Goal: Task Accomplishment & Management: Manage account settings

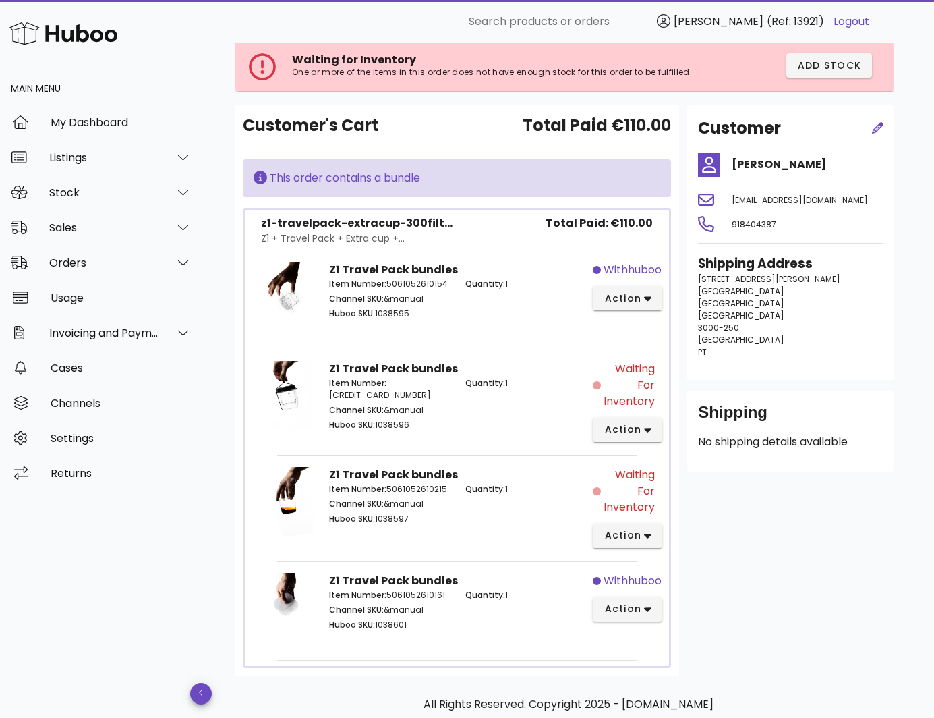
click at [277, 697] on p "All Rights Reserved. Copyright 2025 - [DOMAIN_NAME]" at bounding box center [567, 704] width 645 height 16
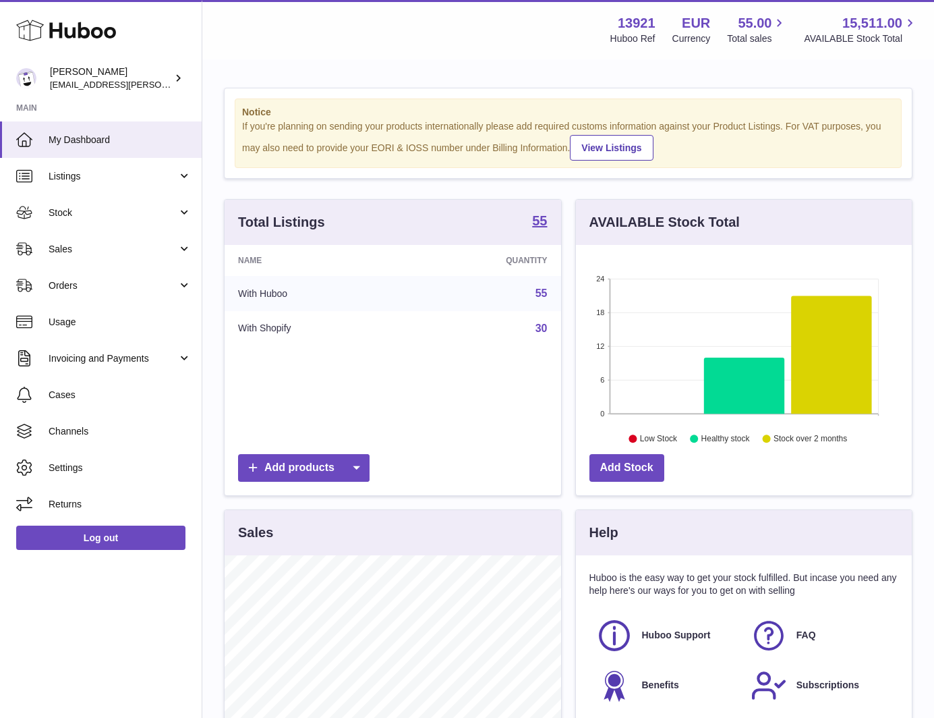
scroll to position [210, 336]
click at [98, 244] on span "Sales" at bounding box center [113, 249] width 129 height 13
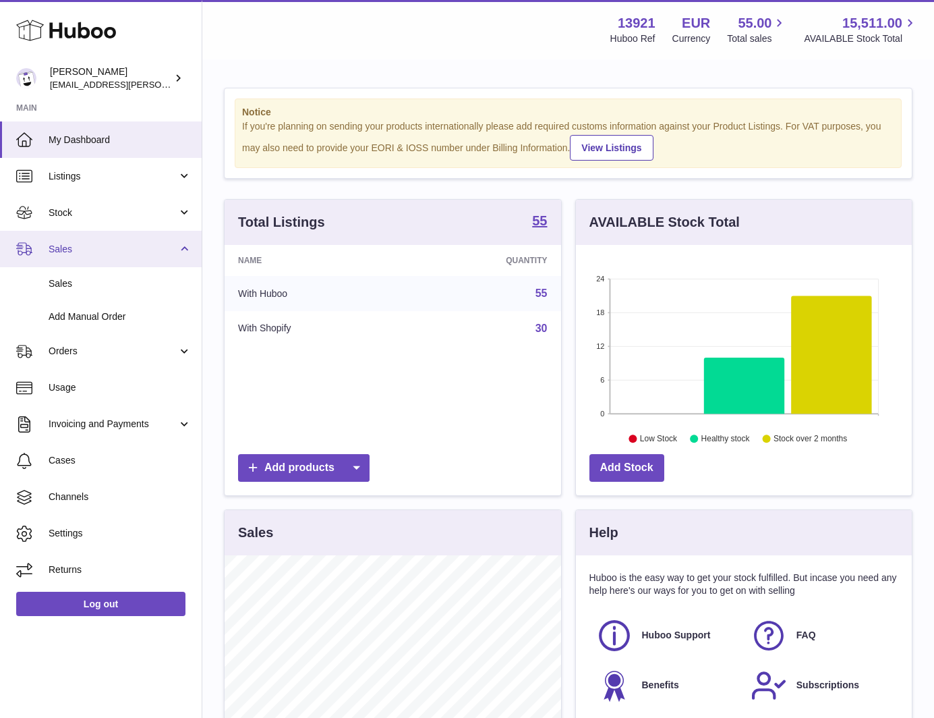
click at [98, 244] on span "Sales" at bounding box center [113, 249] width 129 height 13
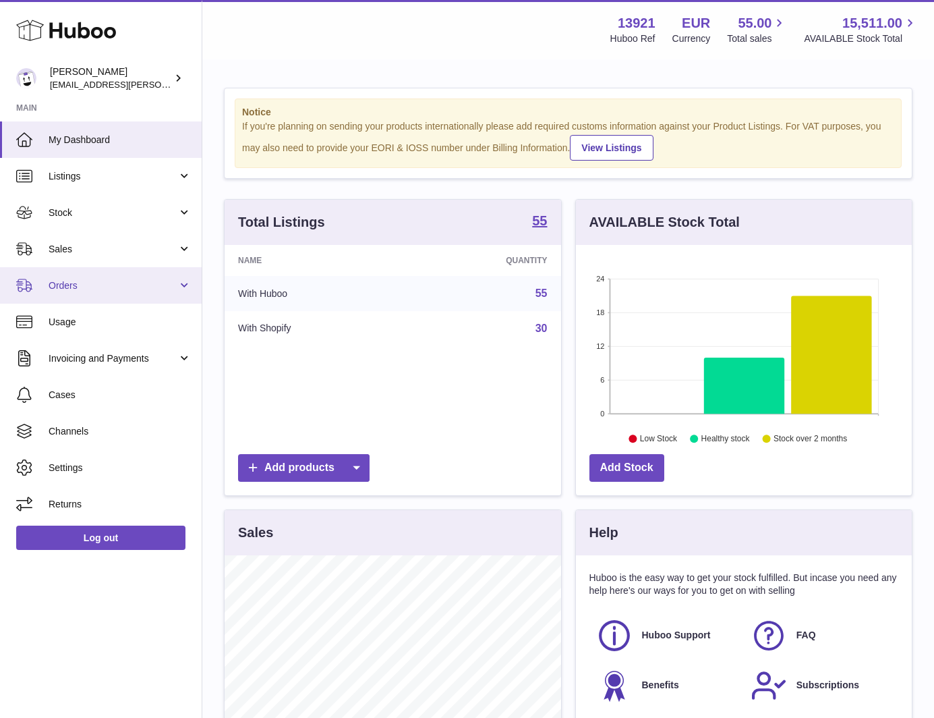
click at [86, 277] on link "Orders" at bounding box center [101, 285] width 202 height 36
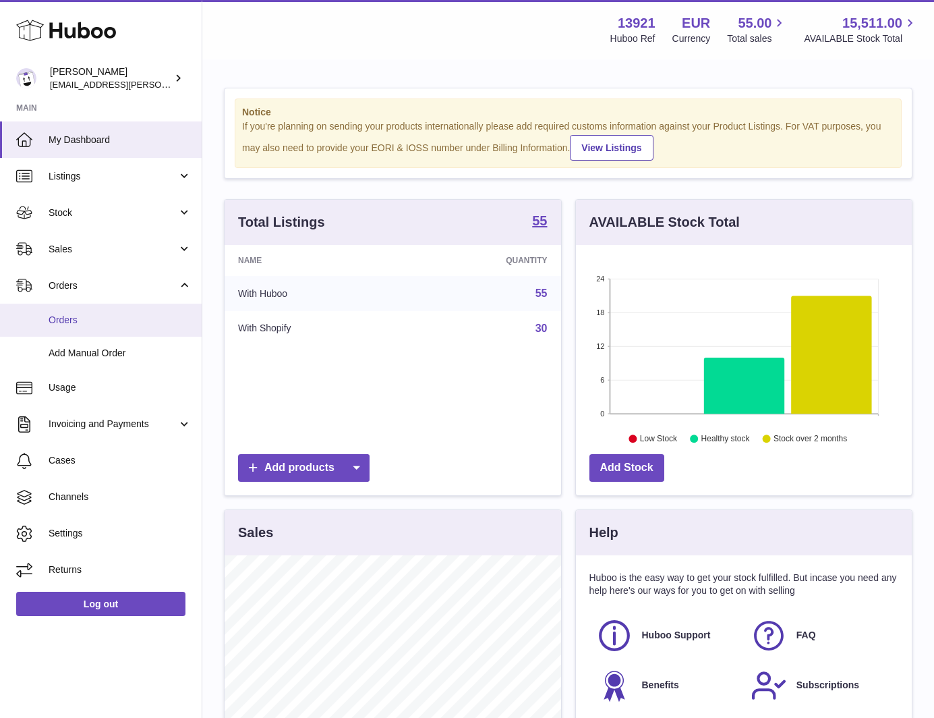
click at [94, 316] on span "Orders" at bounding box center [120, 320] width 143 height 13
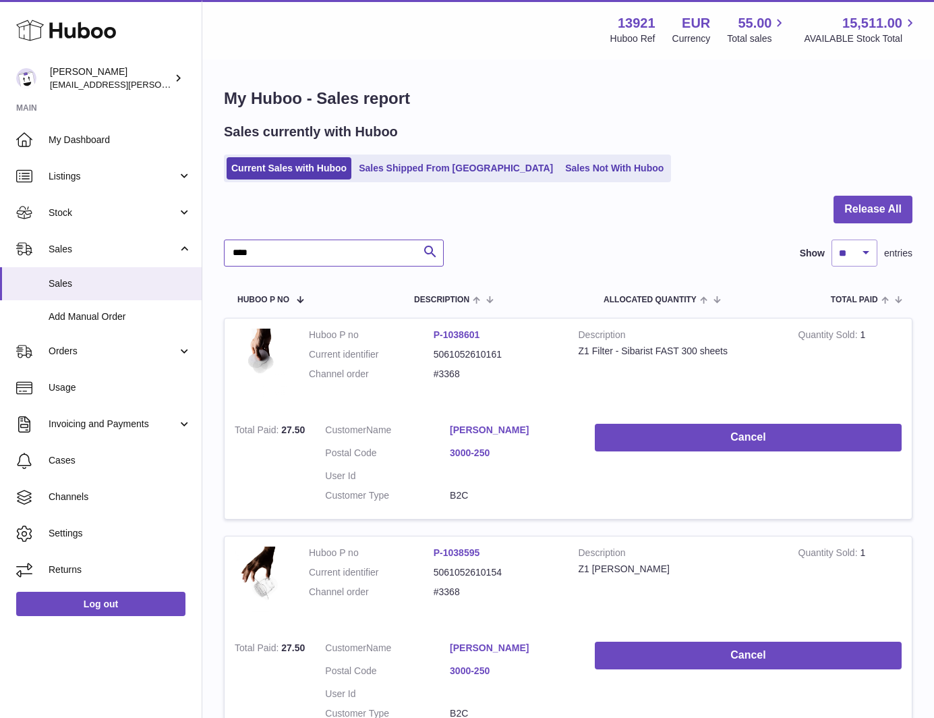
click at [289, 264] on input "****" at bounding box center [334, 252] width 220 height 27
paste input "text"
click at [308, 260] on input "****" at bounding box center [334, 252] width 220 height 27
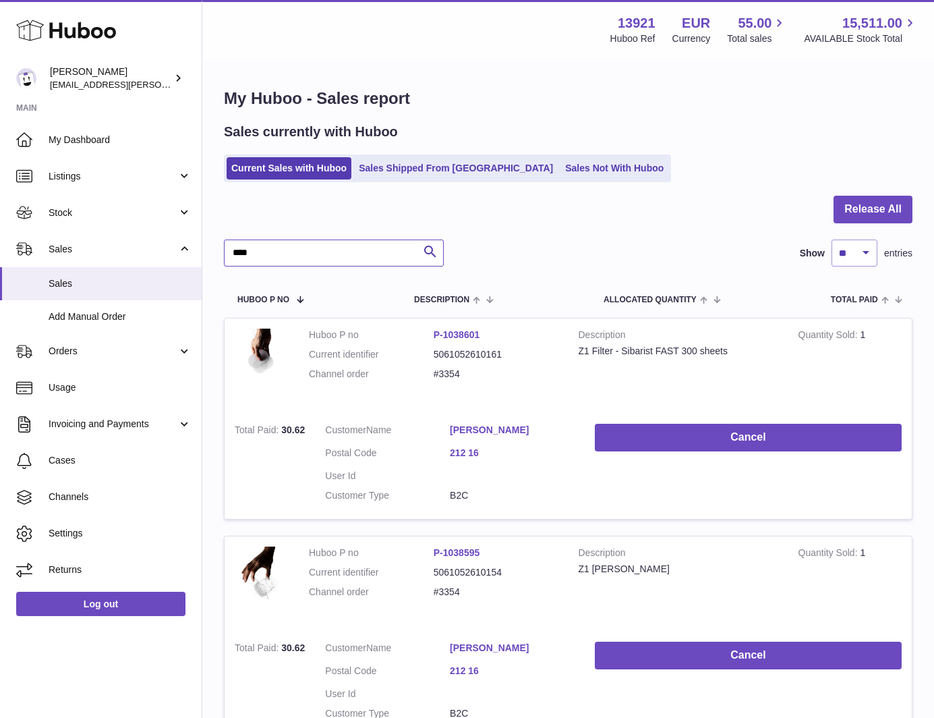
paste input "text"
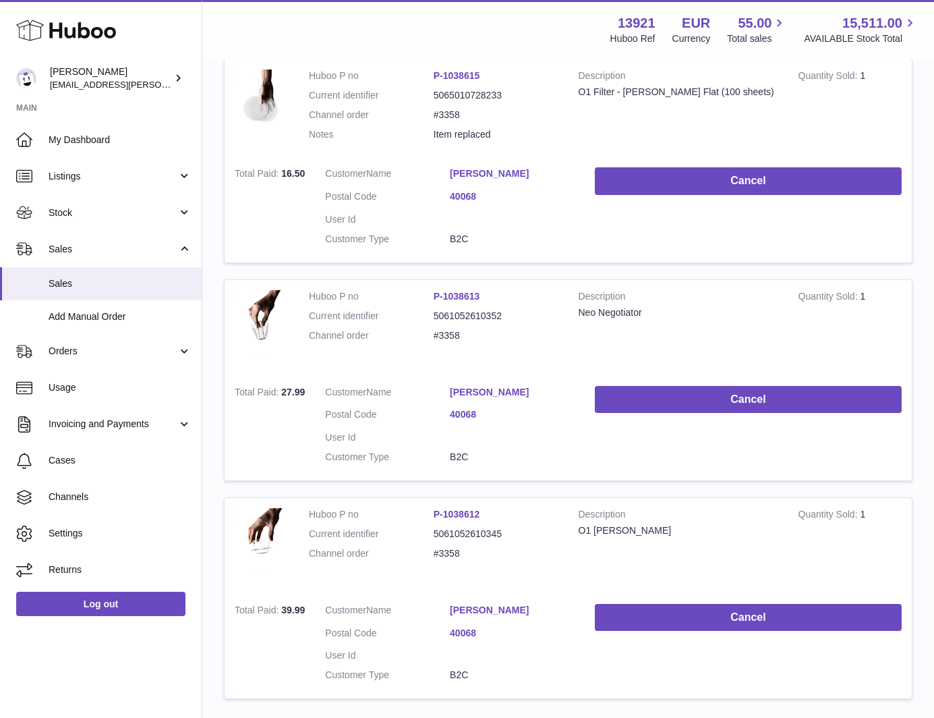
scroll to position [228, 0]
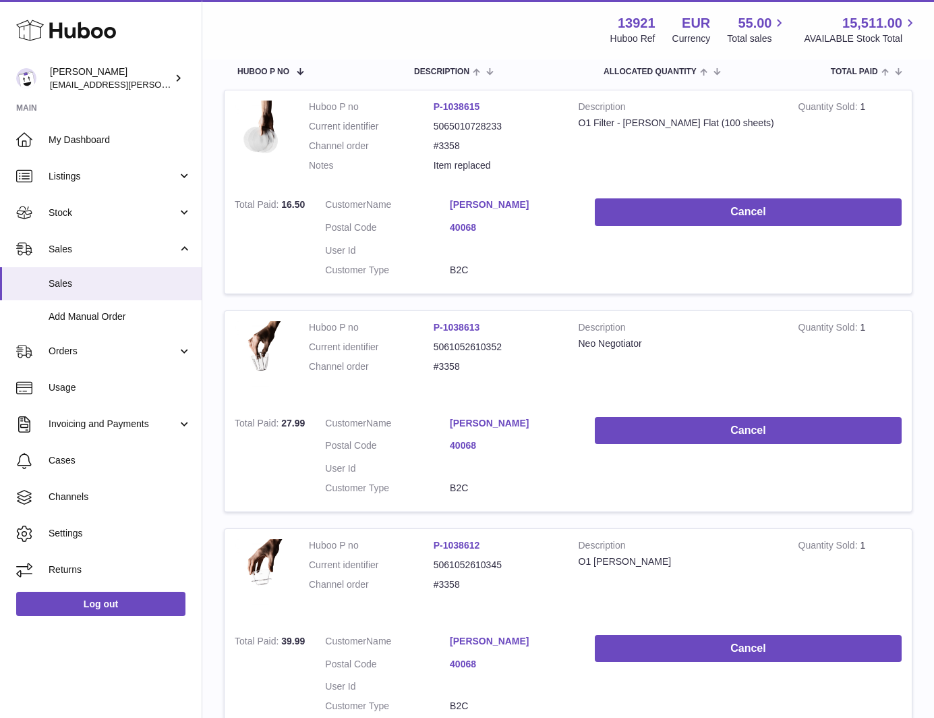
type input "****"
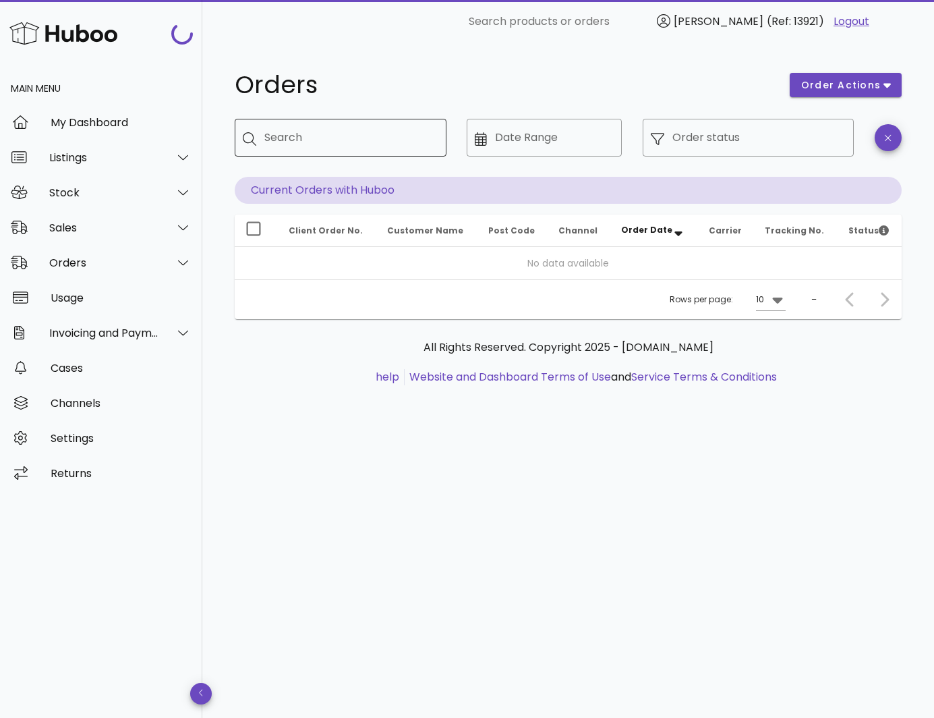
click at [295, 142] on input "Search" at bounding box center [349, 138] width 171 height 22
paste input "****"
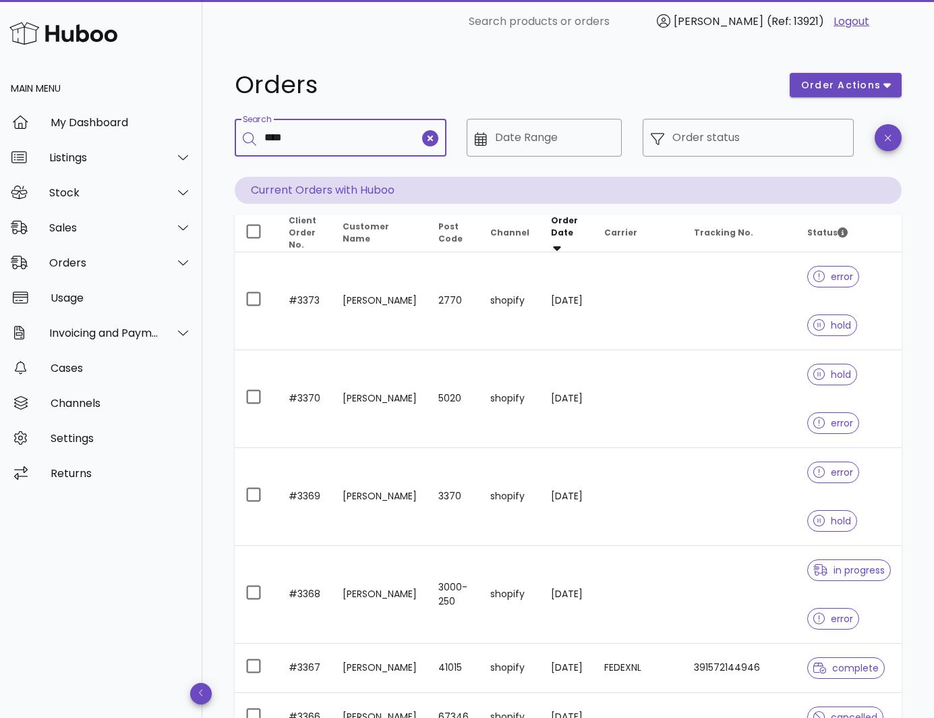
type input "****"
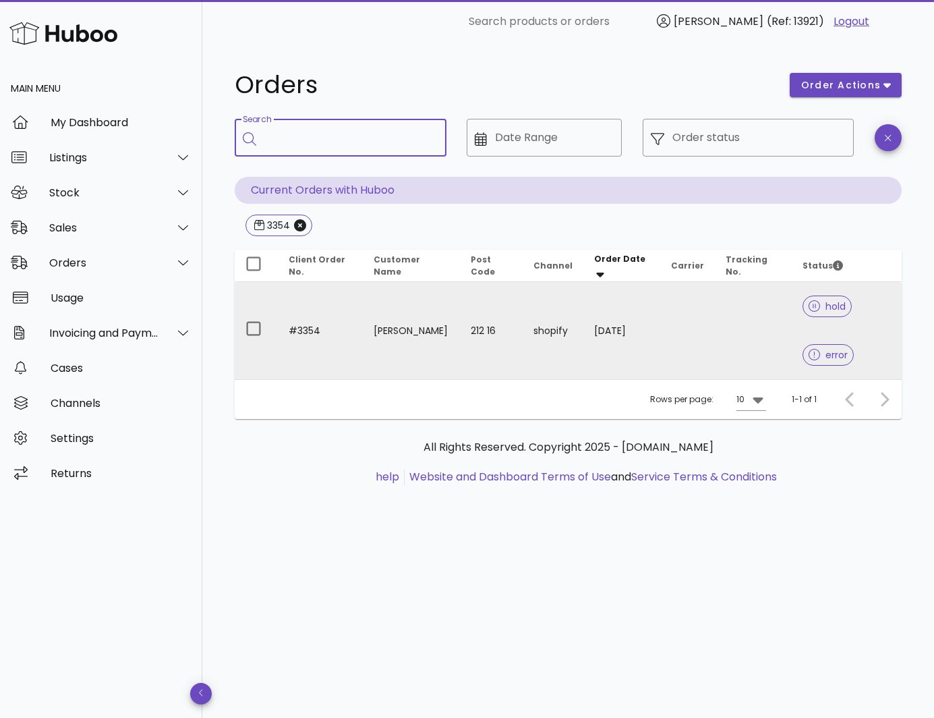
click at [403, 316] on td "Oscar Boutani" at bounding box center [411, 330] width 97 height 97
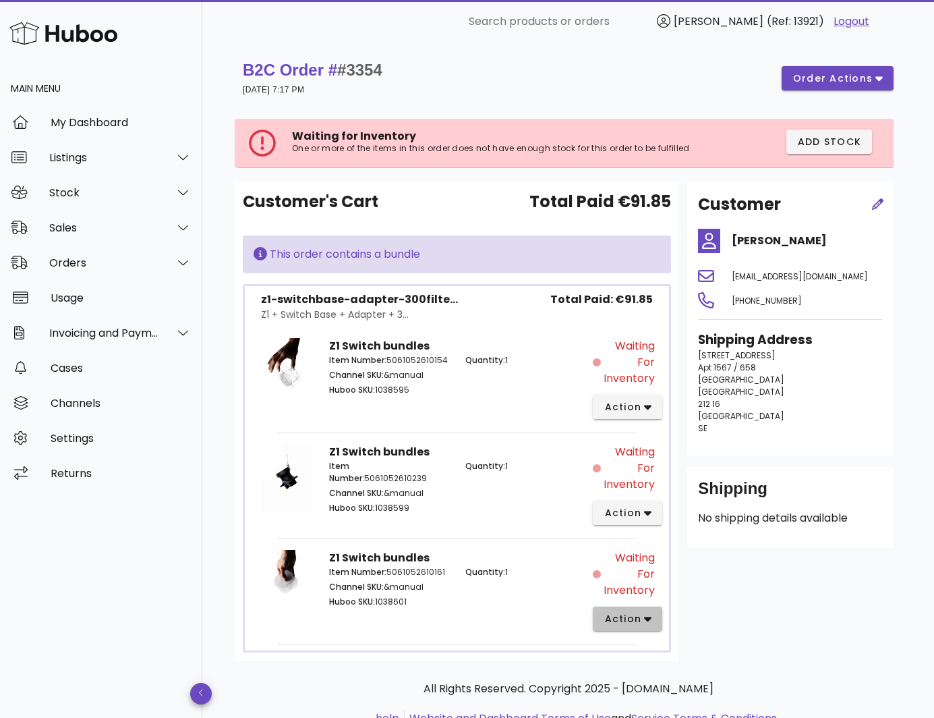
click at [633, 614] on span "action" at bounding box center [623, 619] width 38 height 14
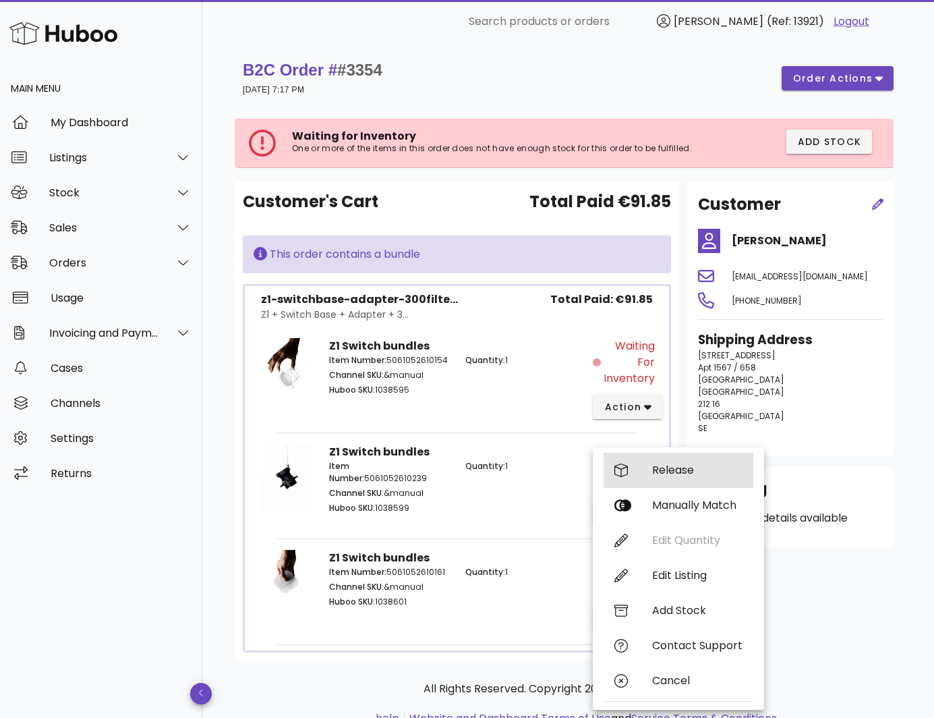
click at [683, 471] on div "Release" at bounding box center [697, 469] width 90 height 13
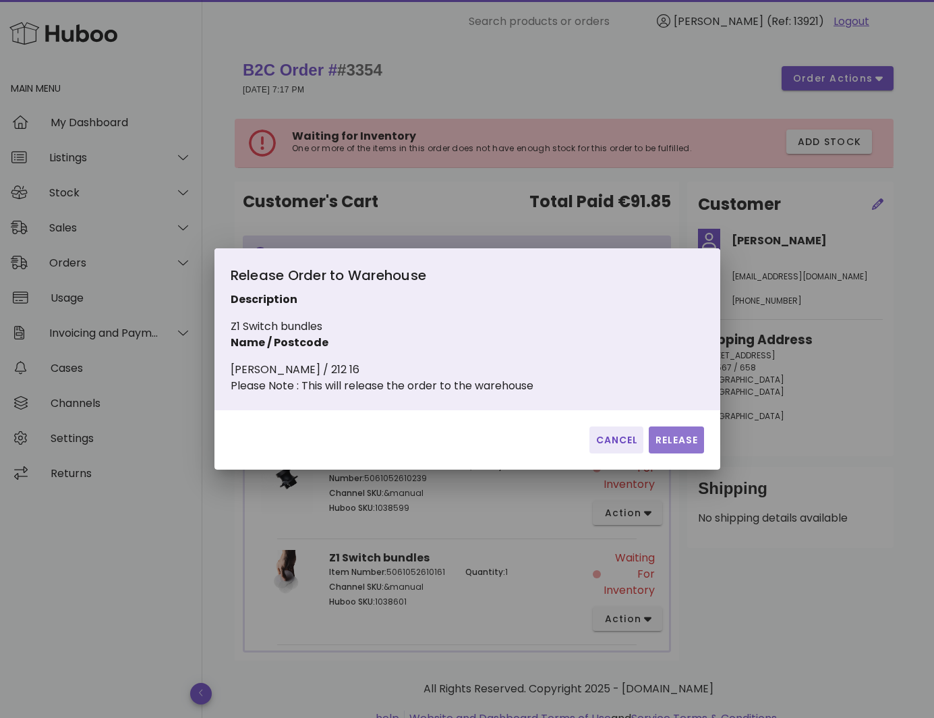
click at [671, 440] on span "Release" at bounding box center [676, 440] width 44 height 14
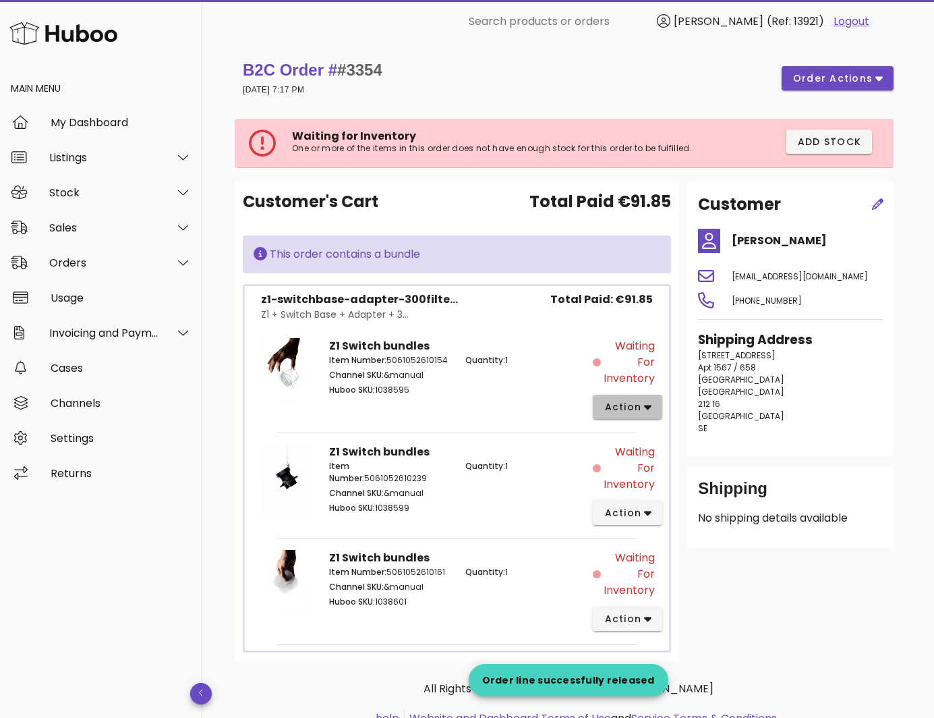
click at [620, 402] on span "action" at bounding box center [623, 407] width 38 height 14
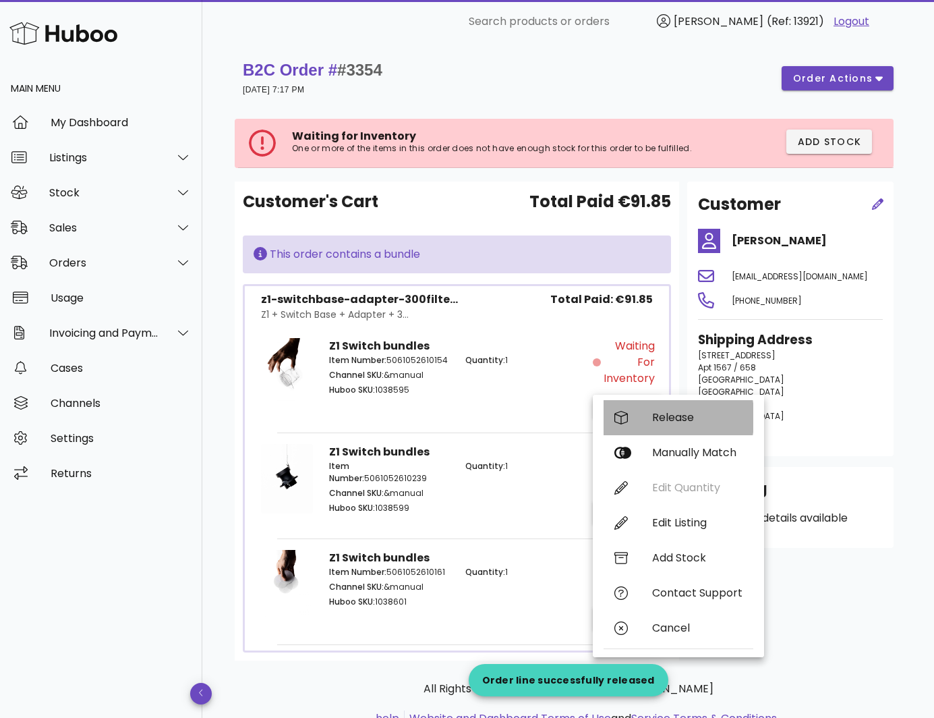
click at [653, 409] on div "Release" at bounding box center [679, 417] width 150 height 35
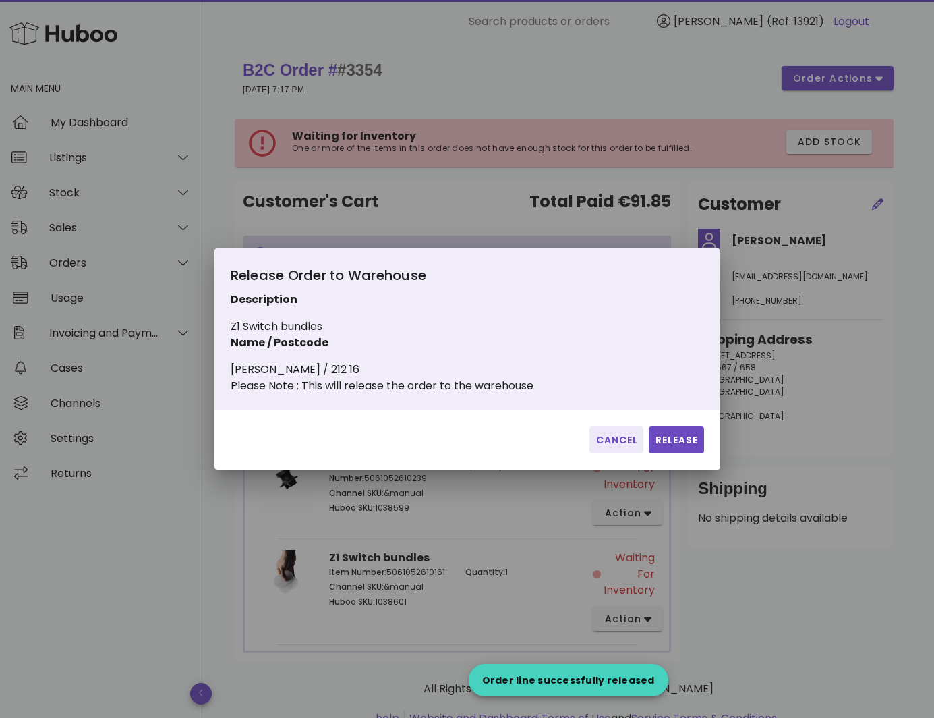
click at [669, 469] on div "Cancel Release" at bounding box center [467, 439] width 506 height 59
click at [672, 444] on span "Release" at bounding box center [676, 440] width 44 height 14
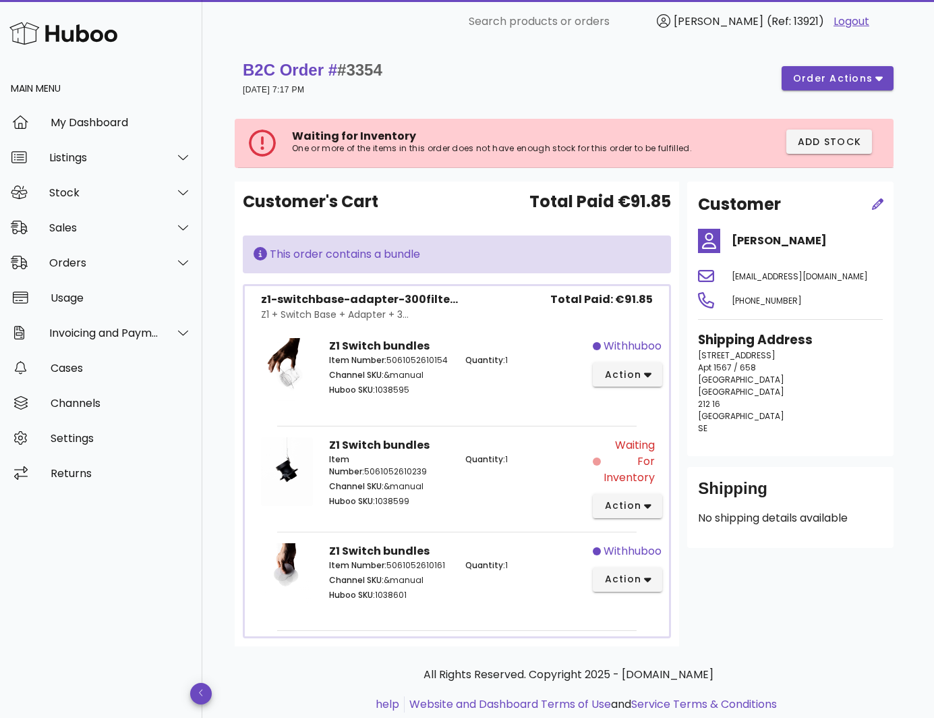
click at [373, 71] on span "#3354" at bounding box center [359, 70] width 45 height 18
copy span "3354"
click at [87, 259] on div "Orders" at bounding box center [104, 262] width 110 height 13
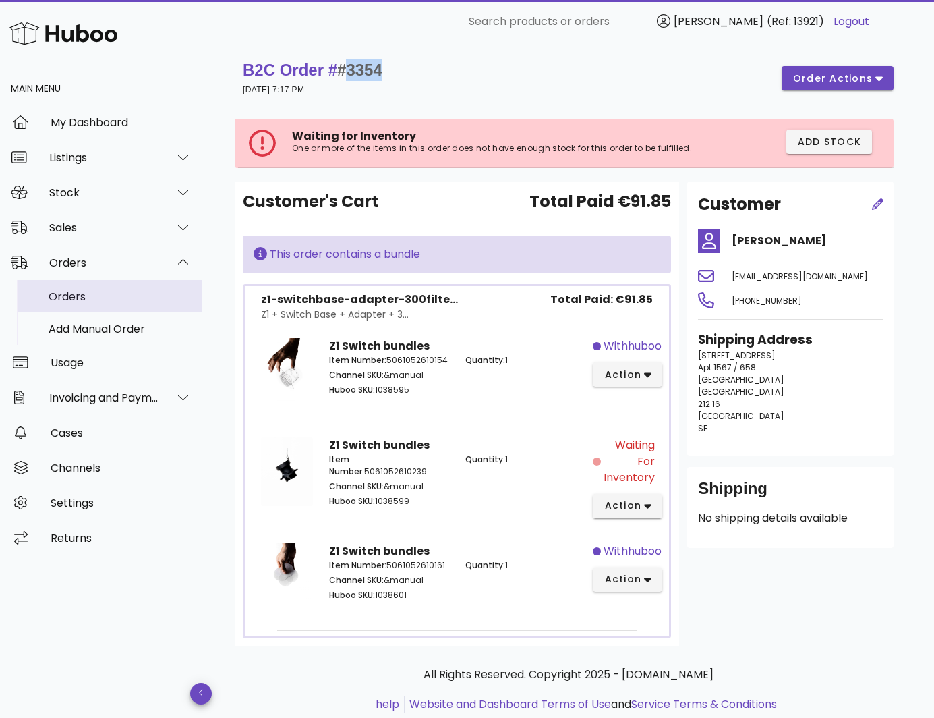
click at [90, 286] on div "Orders" at bounding box center [120, 296] width 143 height 29
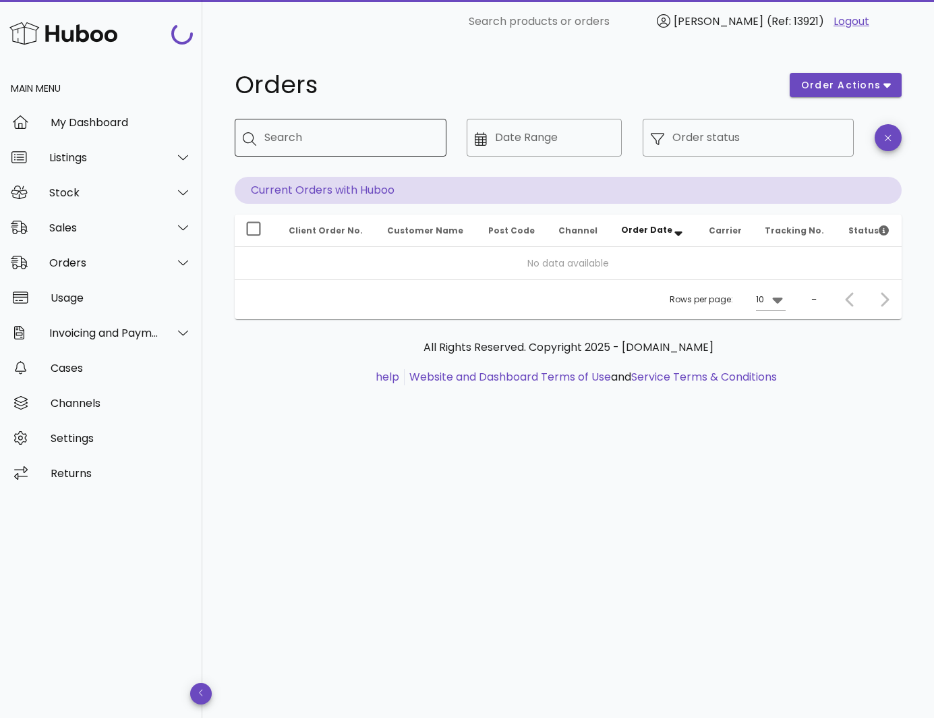
click at [314, 146] on input "Search" at bounding box center [349, 138] width 171 height 22
paste input "****"
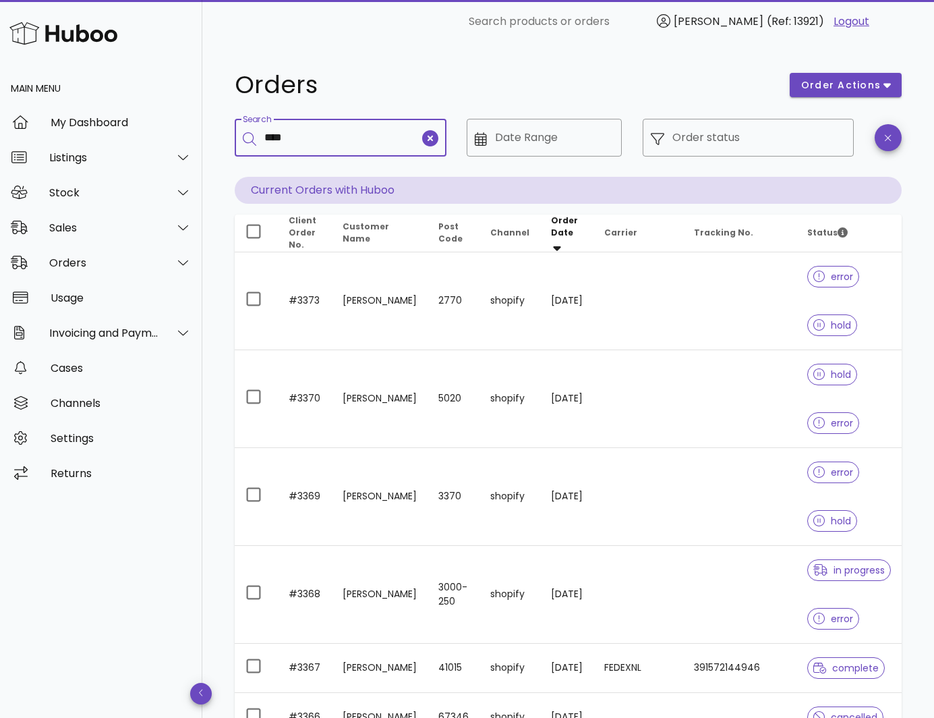
type input "****"
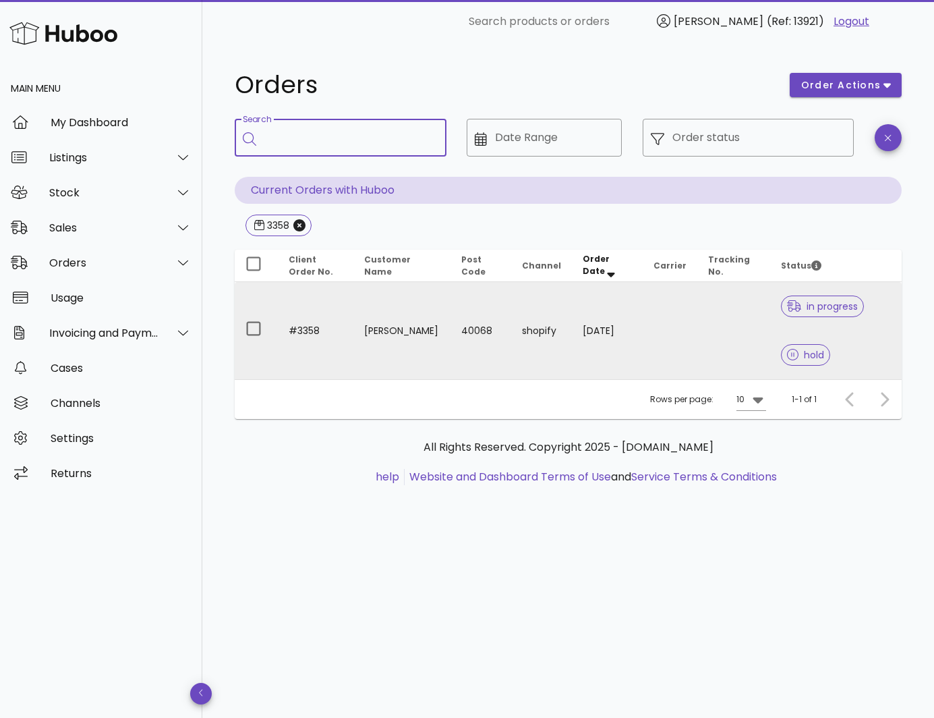
click at [351, 310] on td "#3358" at bounding box center [316, 330] width 76 height 97
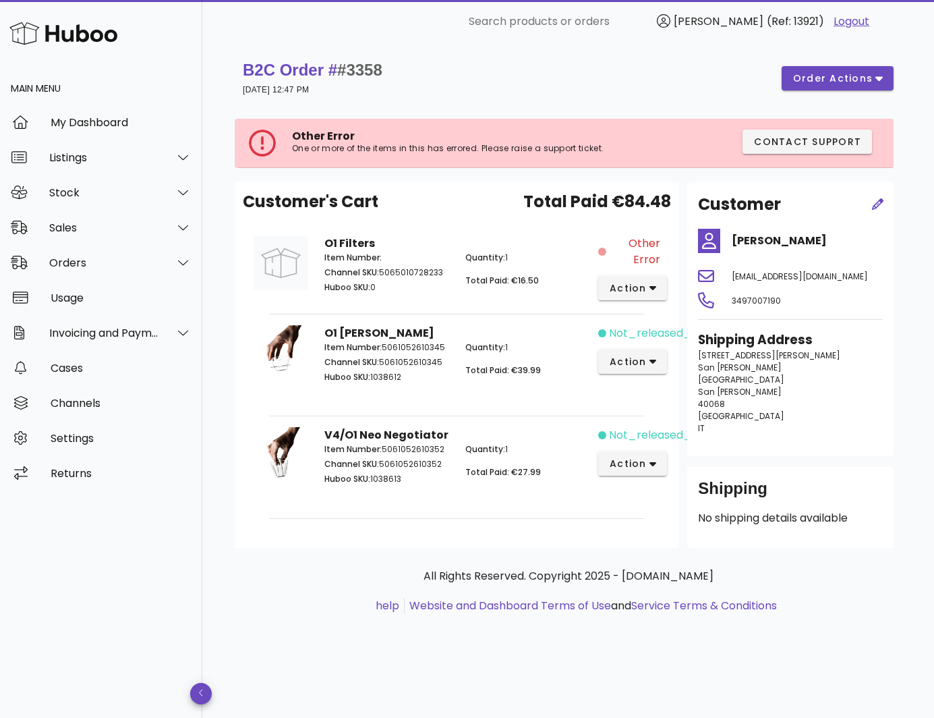
click at [639, 252] on span "Other Error" at bounding box center [635, 251] width 52 height 32
click at [364, 70] on span "#3358" at bounding box center [359, 70] width 45 height 18
copy span "3358"
click at [654, 291] on icon "button" at bounding box center [652, 288] width 7 height 12
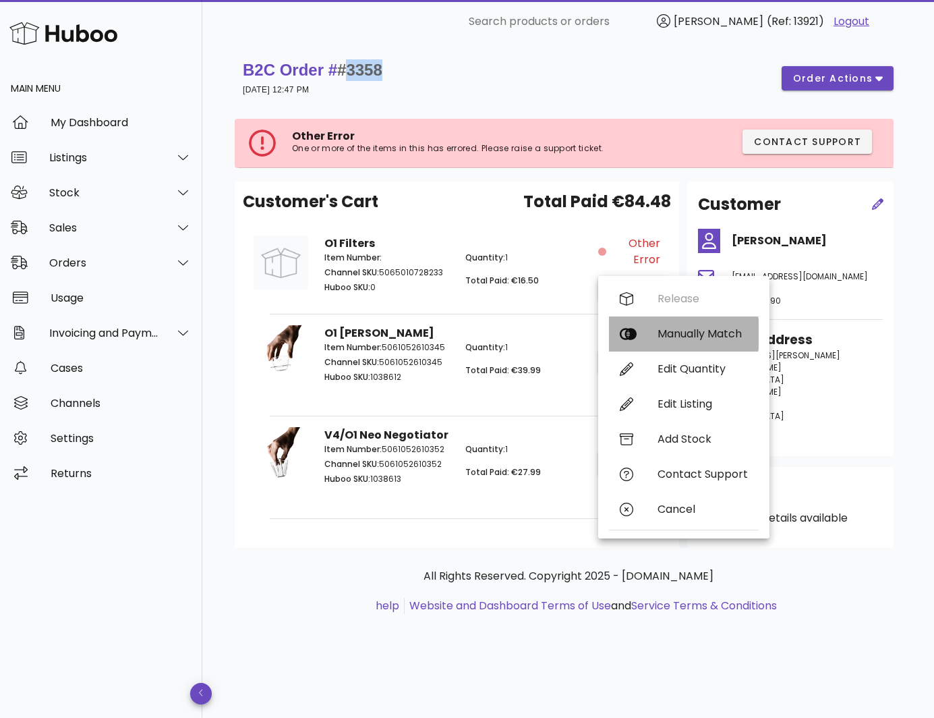
click at [651, 336] on div "Manually Match" at bounding box center [684, 333] width 150 height 35
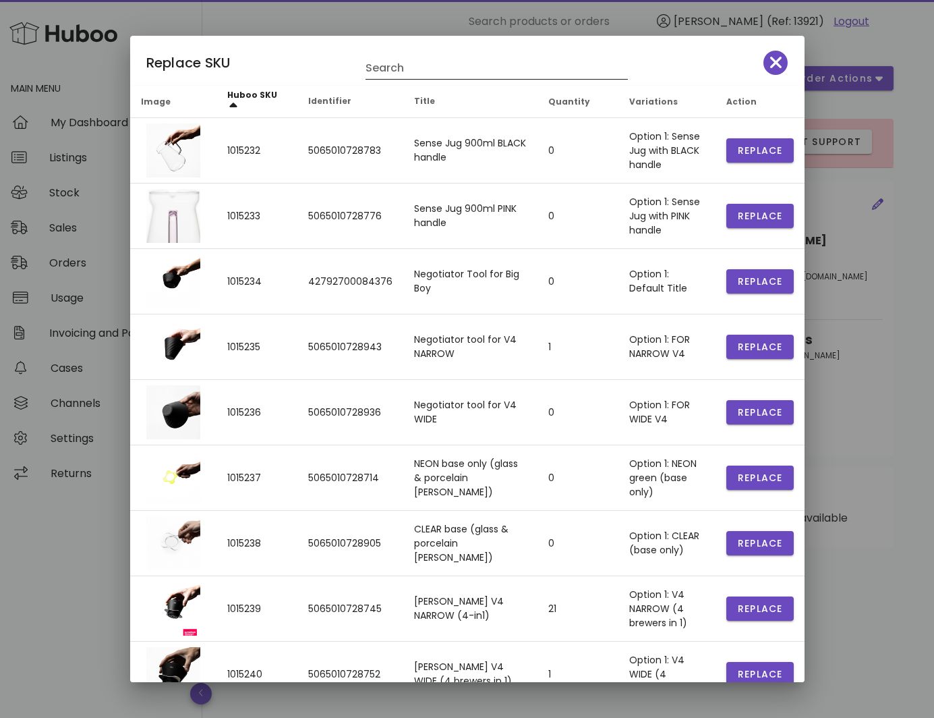
click at [427, 75] on input "Search" at bounding box center [487, 68] width 243 height 22
type input "*********"
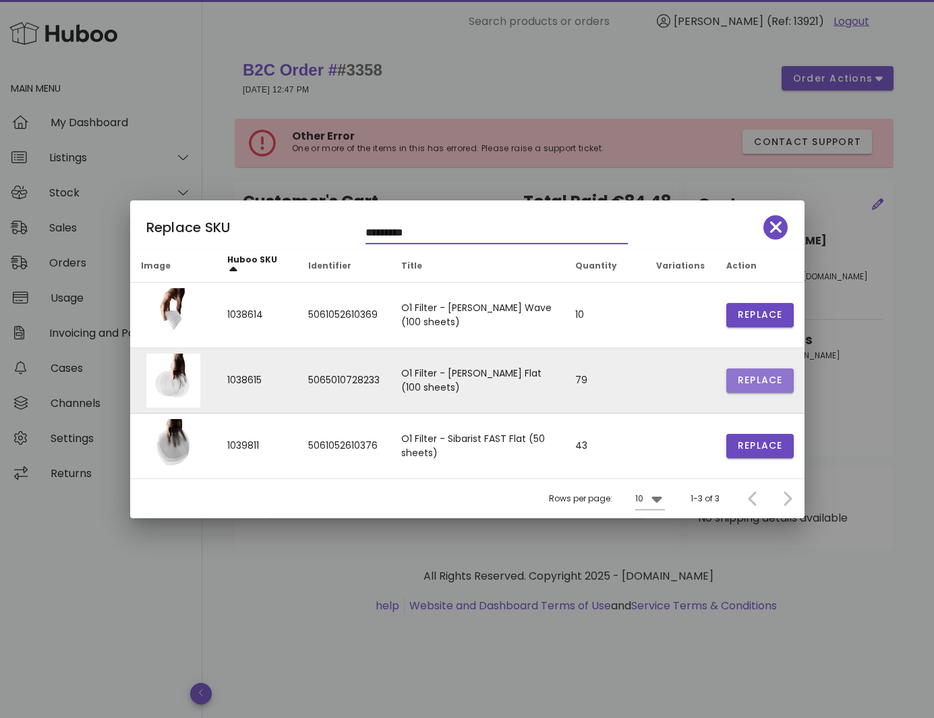
click at [748, 379] on span "Replace" at bounding box center [760, 380] width 46 height 14
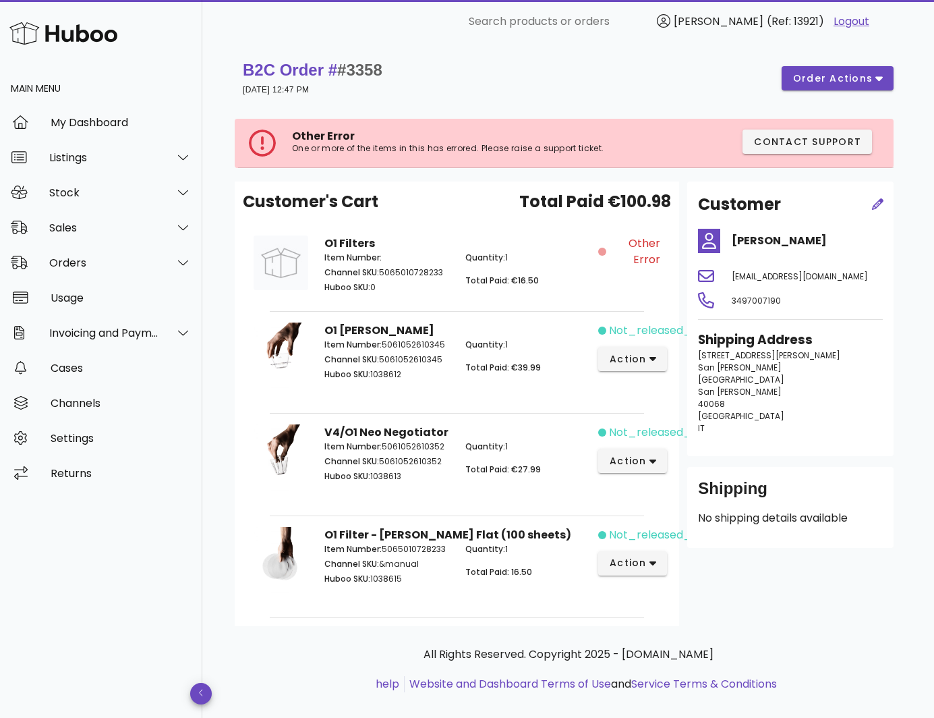
click at [814, 90] on div "B2C Order # #3358 [DATE] 12:47 PM order actions" at bounding box center [568, 78] width 651 height 38
click at [818, 84] on span "order actions" at bounding box center [832, 78] width 81 height 14
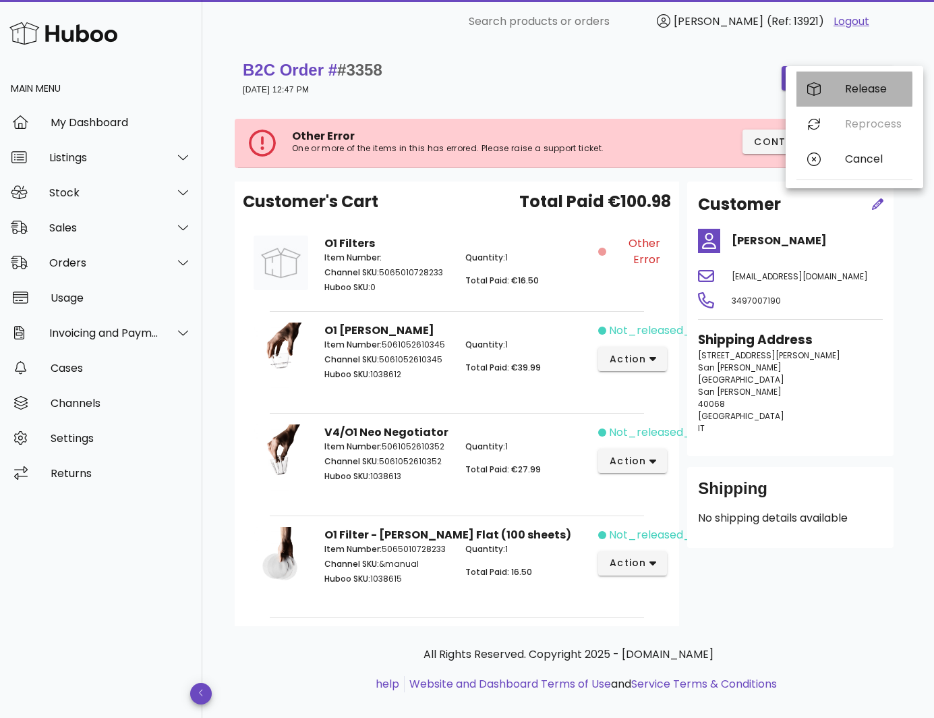
click at [844, 94] on div "Release" at bounding box center [855, 88] width 116 height 35
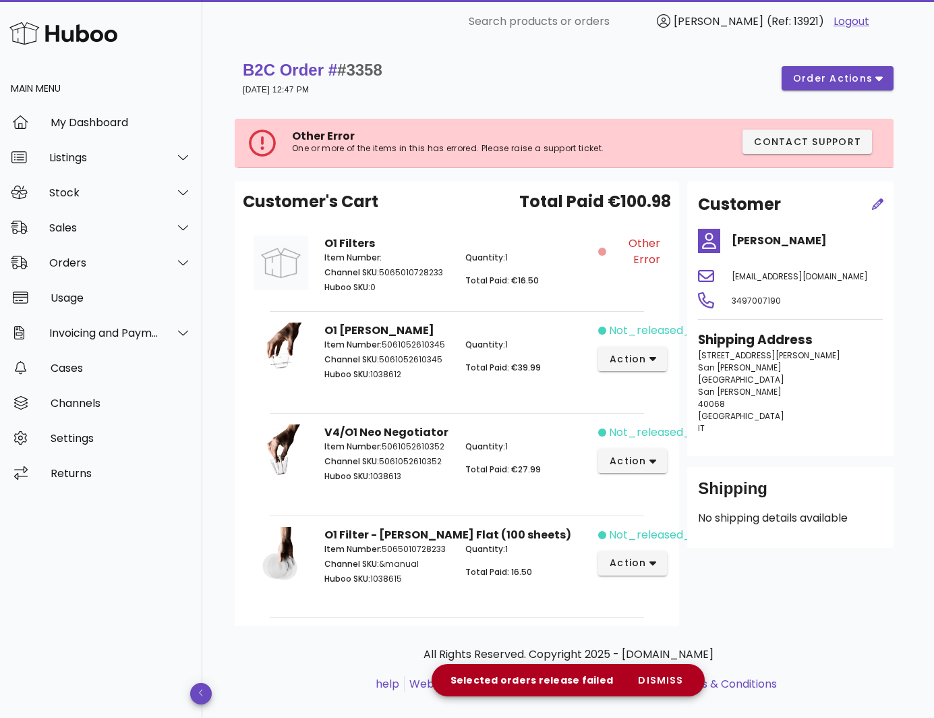
click at [652, 345] on div "not_released_yet action" at bounding box center [633, 360] width 71 height 93
click at [649, 357] on icon "button" at bounding box center [652, 359] width 7 height 12
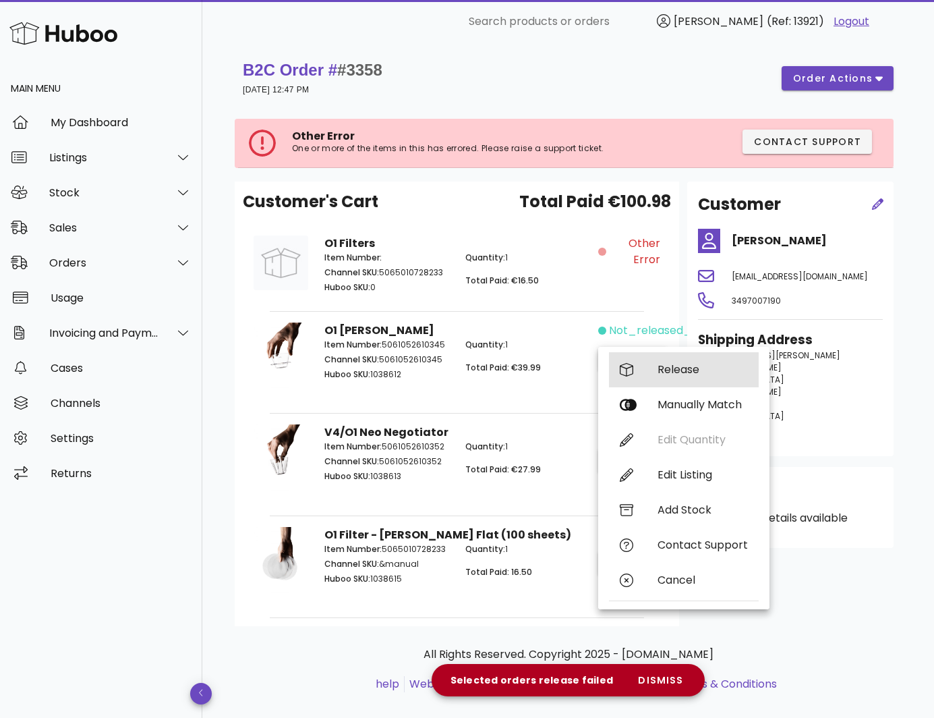
click at [670, 370] on div "Release" at bounding box center [703, 369] width 90 height 13
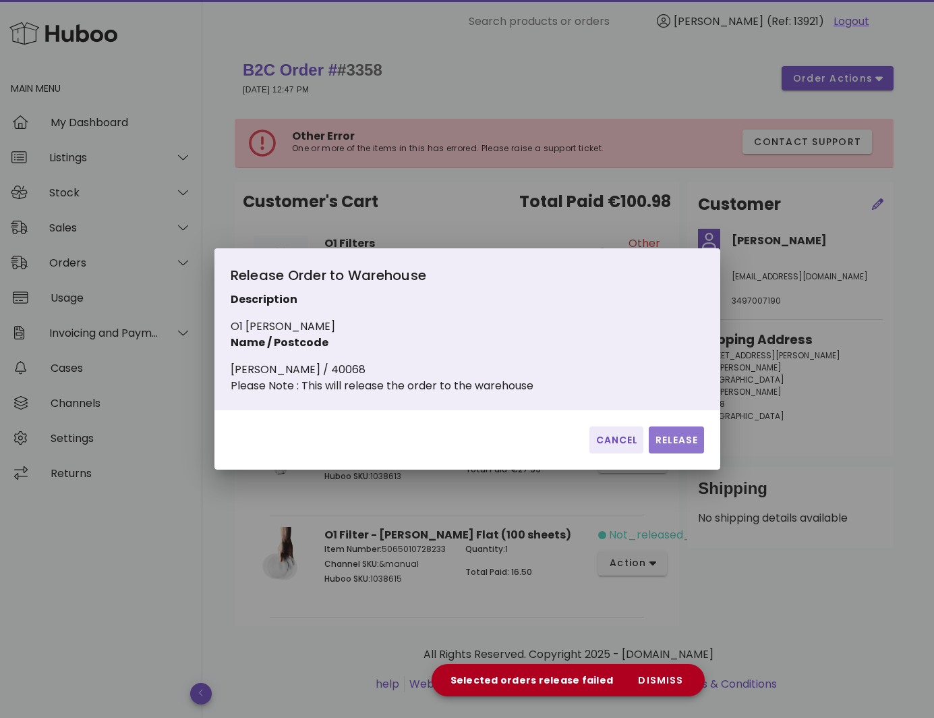
click at [671, 444] on span "Release" at bounding box center [676, 440] width 44 height 14
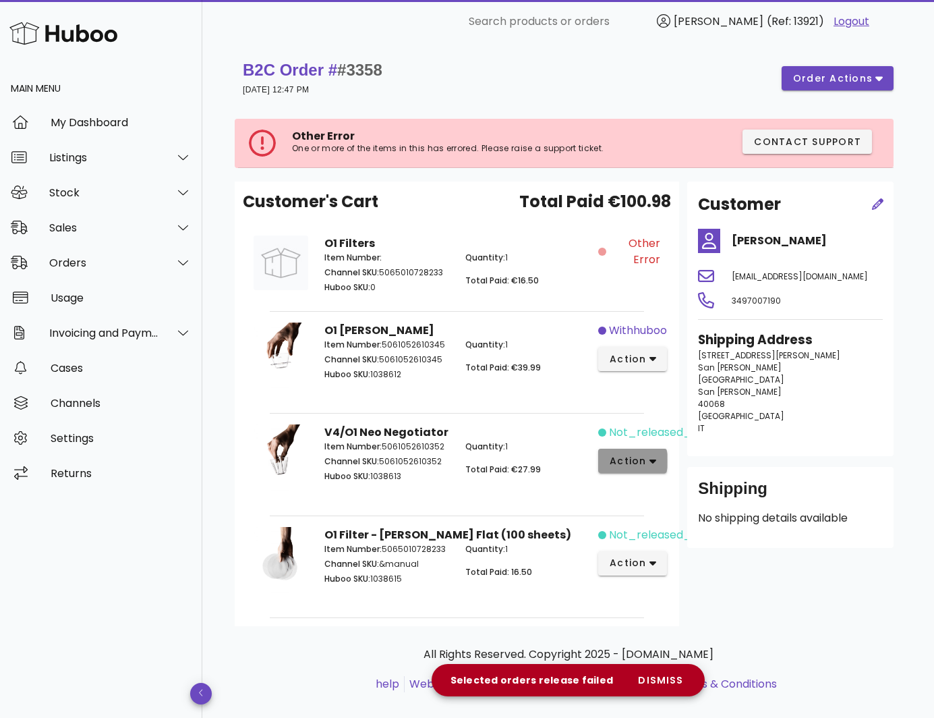
click at [635, 462] on span "action" at bounding box center [628, 461] width 38 height 14
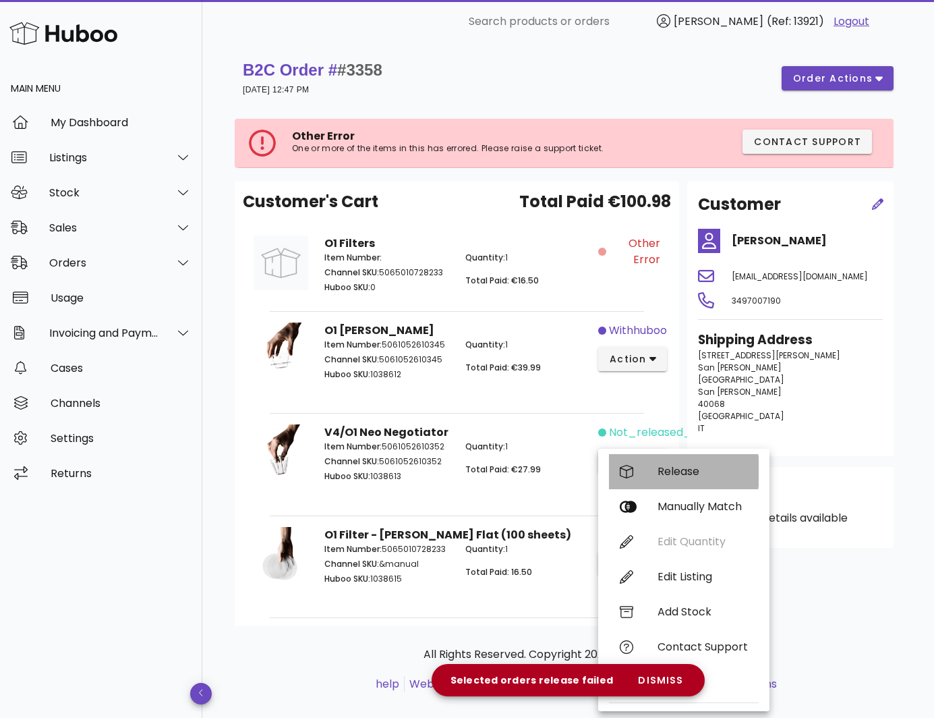
click at [666, 467] on div "Release" at bounding box center [703, 471] width 90 height 13
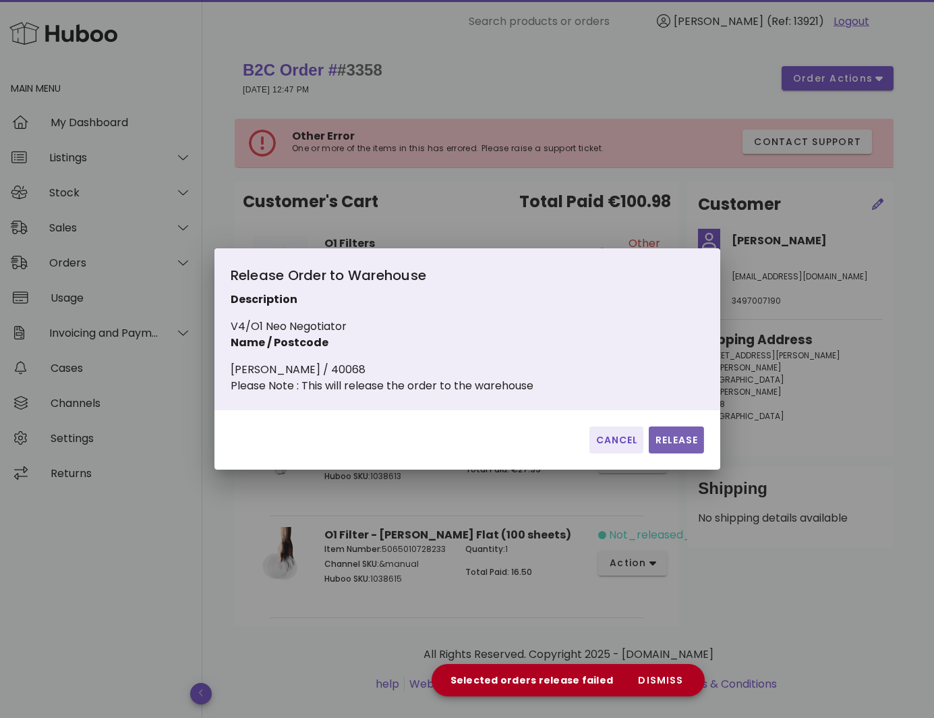
click at [664, 447] on span "Release" at bounding box center [676, 440] width 44 height 14
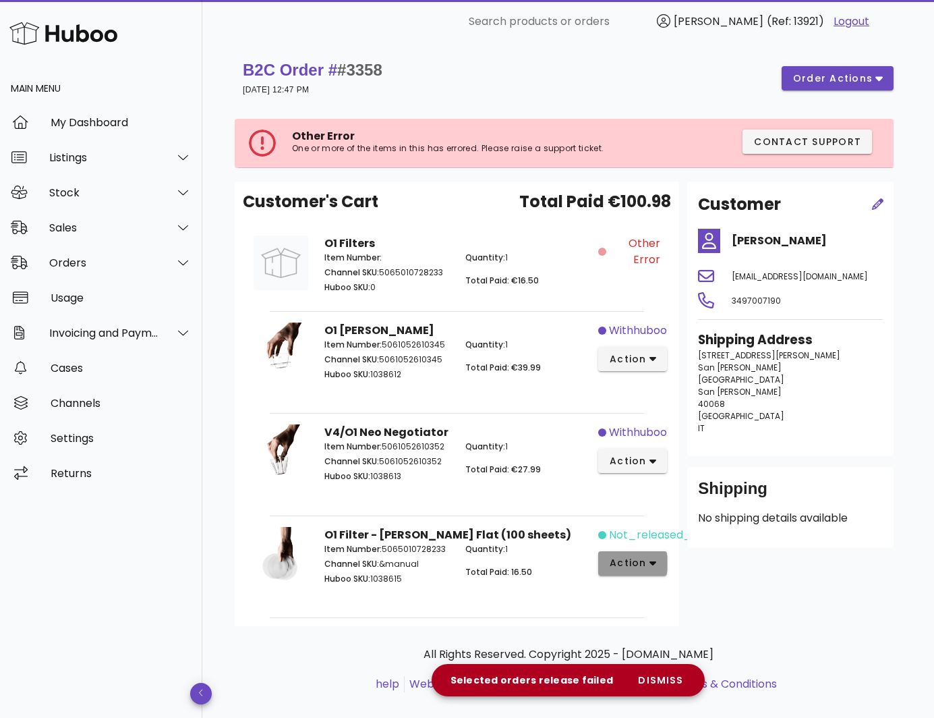
click at [638, 564] on span "action" at bounding box center [628, 563] width 38 height 14
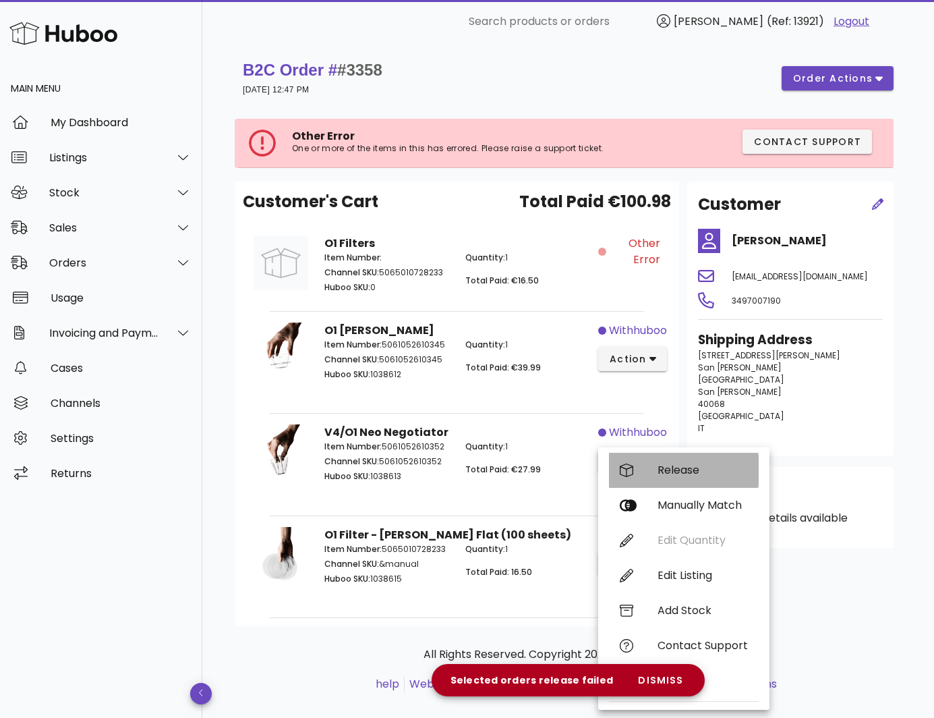
click at [675, 471] on div "Release" at bounding box center [703, 469] width 90 height 13
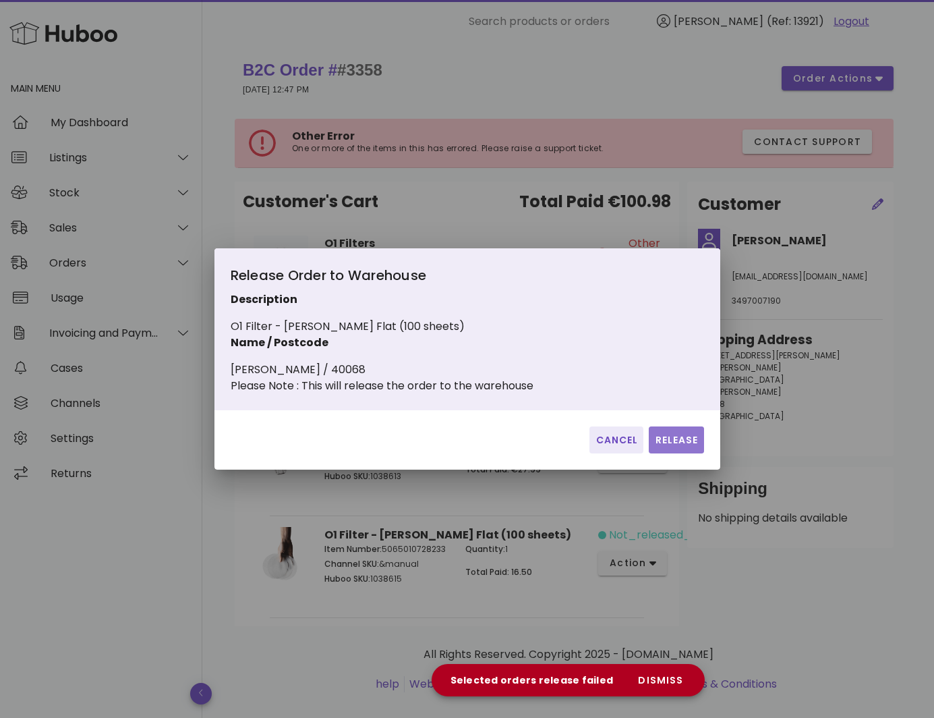
click at [657, 447] on span "Release" at bounding box center [676, 440] width 44 height 14
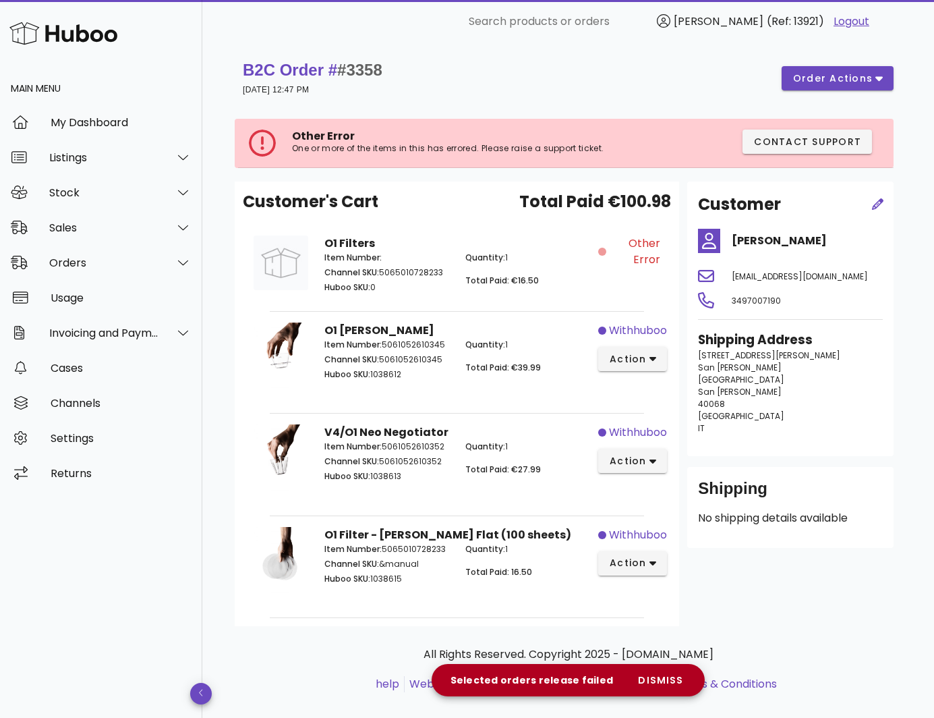
click at [368, 74] on span "#3358" at bounding box center [359, 70] width 45 height 18
copy span "3358"
